Goal: Task Accomplishment & Management: Use online tool/utility

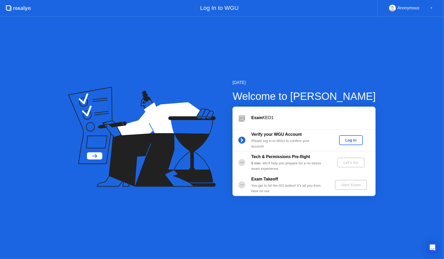
click at [350, 139] on div "Log In" at bounding box center [350, 140] width 19 height 4
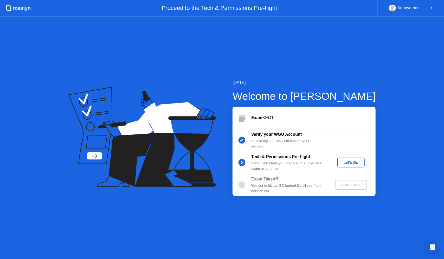
click at [356, 163] on div "Let's Go" at bounding box center [350, 162] width 23 height 4
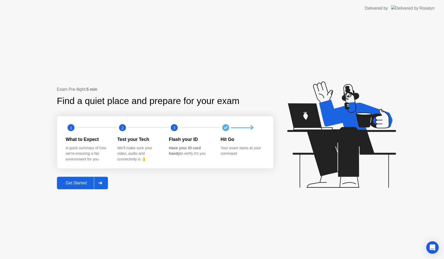
click at [86, 185] on div "Get Started" at bounding box center [76, 183] width 36 height 5
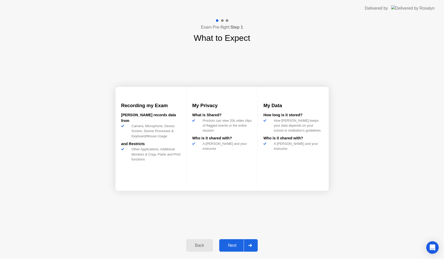
click at [235, 244] on div "Next" at bounding box center [232, 245] width 23 height 5
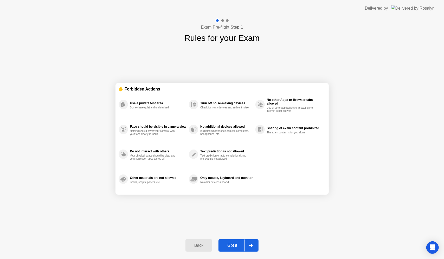
click at [241, 244] on div "Got it" at bounding box center [232, 245] width 24 height 5
select select "**********"
select select "*******"
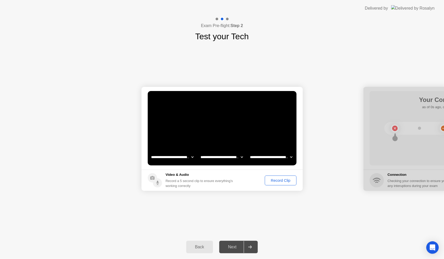
click at [283, 179] on div "Record Clip" at bounding box center [280, 180] width 28 height 4
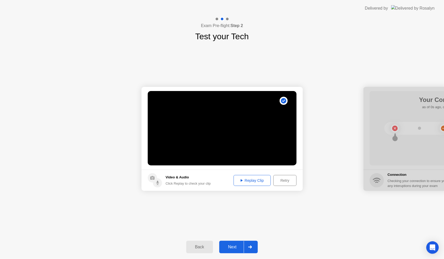
click at [248, 179] on div "Replay Clip" at bounding box center [252, 180] width 34 height 4
click at [242, 241] on button "Next" at bounding box center [238, 247] width 39 height 12
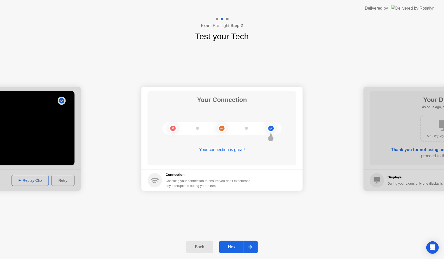
click at [243, 251] on button "Next" at bounding box center [238, 247] width 39 height 12
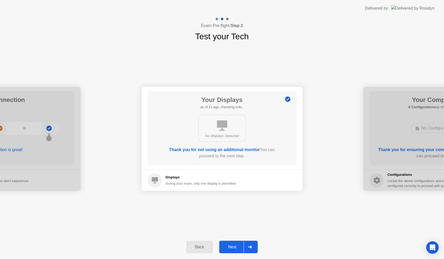
click at [245, 248] on div at bounding box center [250, 247] width 12 height 12
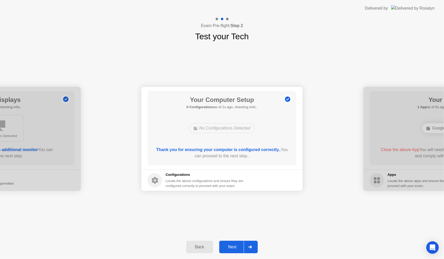
click at [238, 248] on div "Next" at bounding box center [232, 247] width 23 height 5
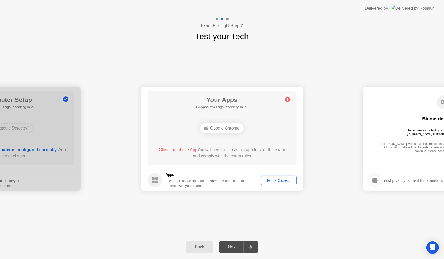
click at [280, 182] on div "Force Close..." at bounding box center [279, 180] width 32 height 4
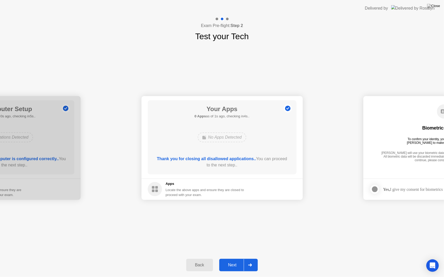
click at [251, 259] on icon at bounding box center [250, 265] width 4 height 3
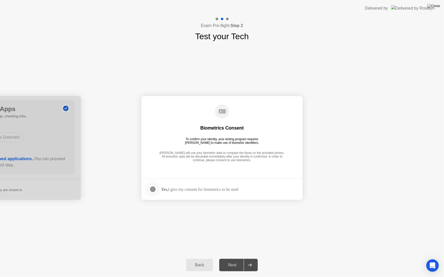
click at [156, 190] on div at bounding box center [153, 189] width 6 height 6
click at [250, 259] on div at bounding box center [250, 265] width 12 height 12
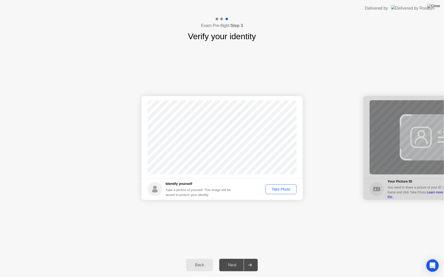
click at [283, 187] on div "Take Photo" at bounding box center [280, 189] width 27 height 4
drag, startPoint x: 236, startPoint y: 261, endPoint x: 235, endPoint y: 268, distance: 6.4
click at [235, 259] on button "Next" at bounding box center [238, 265] width 39 height 12
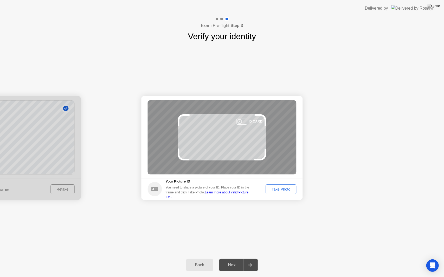
click at [288, 189] on div "Take Photo" at bounding box center [280, 189] width 27 height 4
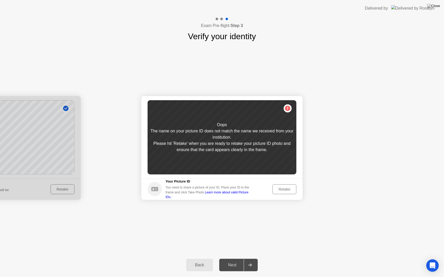
click at [285, 188] on div "Retake" at bounding box center [284, 189] width 20 height 4
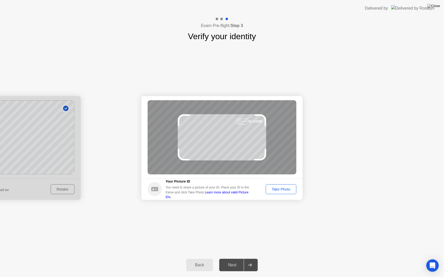
click at [270, 213] on div "Success Photo is correctly taken Identify yourself Take a picture of yourself. …" at bounding box center [222, 148] width 444 height 211
click at [278, 194] on button "Take Photo" at bounding box center [280, 190] width 31 height 10
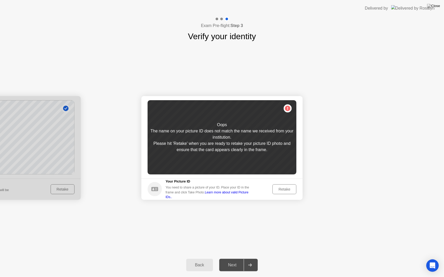
click at [280, 192] on div "Retake" at bounding box center [284, 189] width 20 height 4
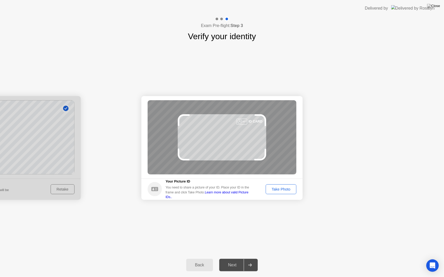
click at [280, 194] on button "Take Photo" at bounding box center [280, 190] width 31 height 10
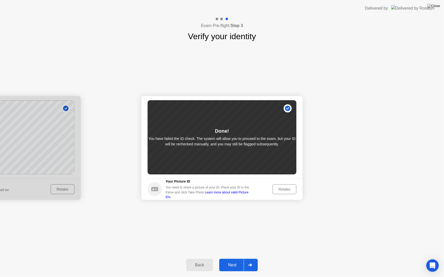
click at [243, 259] on button "Next" at bounding box center [238, 265] width 39 height 12
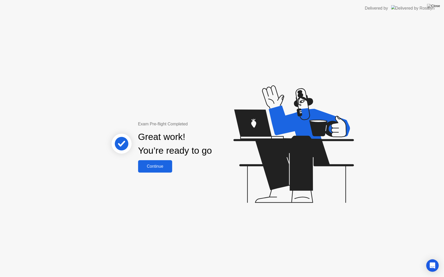
click at [159, 163] on button "Continue" at bounding box center [155, 166] width 34 height 12
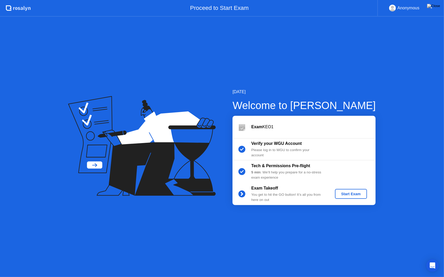
click at [355, 190] on button "Start Exam" at bounding box center [351, 194] width 32 height 10
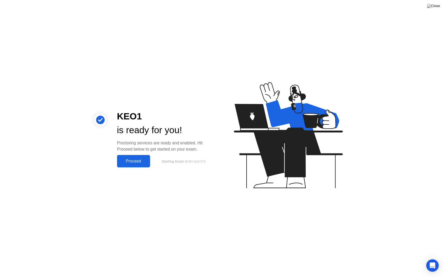
click at [141, 159] on div "Proceed" at bounding box center [134, 161] width 30 height 5
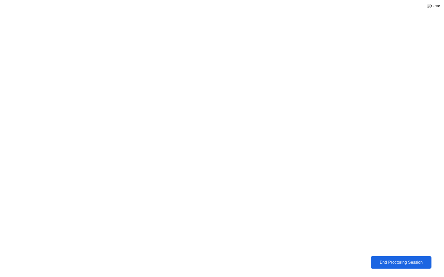
click at [423, 259] on div "End Proctoring Session" at bounding box center [401, 262] width 63 height 5
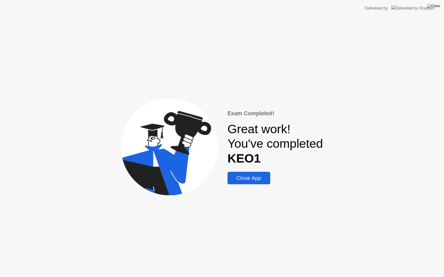
click at [256, 180] on div "Close App" at bounding box center [249, 178] width 40 height 6
